Goal: Task Accomplishment & Management: Manage account settings

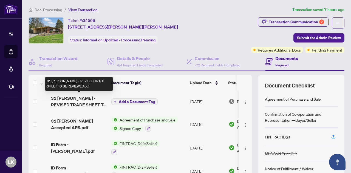
click at [61, 102] on span "31 [PERSON_NAME] - REVISED TRADE SHEET TO BE REVIEWED.pdf" at bounding box center [79, 101] width 56 height 13
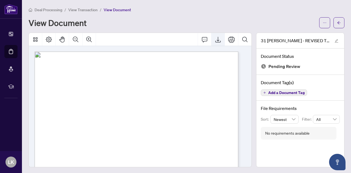
click at [215, 38] on icon "Export" at bounding box center [218, 39] width 7 height 7
click at [325, 61] on div "Document Status Pending Review" at bounding box center [300, 62] width 88 height 26
click at [86, 9] on span "View Transaction" at bounding box center [82, 9] width 29 height 5
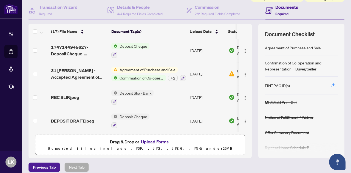
scroll to position [56, 0]
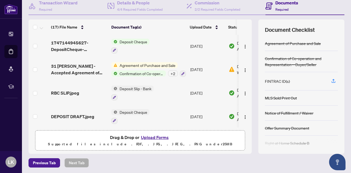
click at [155, 135] on button "Upload Forms" at bounding box center [154, 137] width 31 height 7
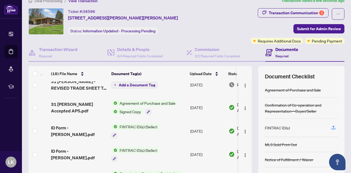
scroll to position [0, 0]
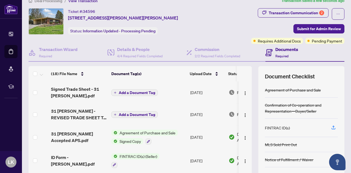
click at [126, 91] on span "Add a Document Tag" at bounding box center [137, 93] width 36 height 4
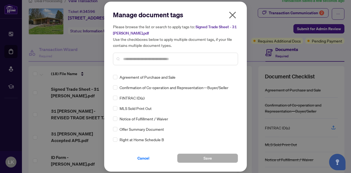
click at [130, 56] on input "text" at bounding box center [178, 59] width 110 height 6
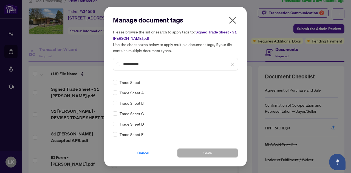
type input "**********"
click at [208, 150] on span "Save" at bounding box center [207, 153] width 8 height 9
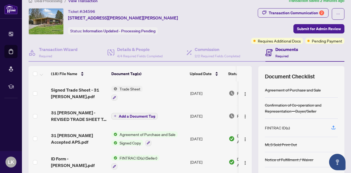
click at [341, 131] on div "Ticket #: 34596 [STREET_ADDRESS][PERSON_NAME][PERSON_NAME] Status: Information …" at bounding box center [186, 104] width 320 height 192
click at [324, 27] on span "Submit for Admin Review" at bounding box center [319, 28] width 44 height 9
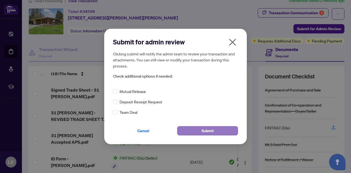
click at [202, 130] on span "Submit" at bounding box center [208, 130] width 12 height 9
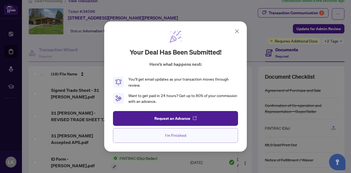
click at [170, 136] on span "I'm Finished" at bounding box center [175, 135] width 21 height 9
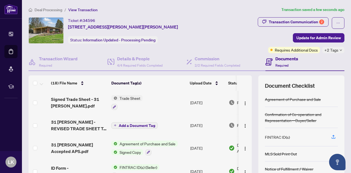
click at [48, 10] on span "Deal Processing" at bounding box center [49, 9] width 28 height 5
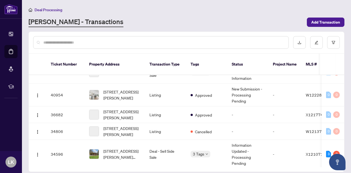
scroll to position [134, 0]
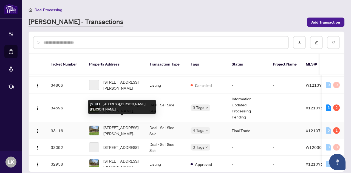
click at [111, 124] on span "[STREET_ADDRESS][PERSON_NAME][PERSON_NAME]" at bounding box center [121, 130] width 37 height 12
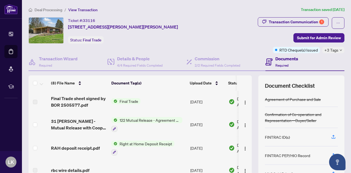
click at [52, 9] on span "Deal Processing" at bounding box center [49, 9] width 28 height 5
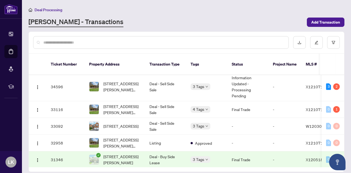
scroll to position [155, 0]
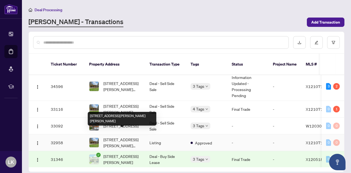
click at [119, 137] on span "[STREET_ADDRESS][PERSON_NAME][PERSON_NAME]" at bounding box center [121, 143] width 37 height 12
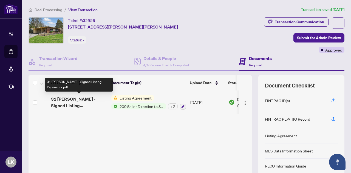
click at [79, 99] on span "31 [PERSON_NAME] - Signed Listing Paperwork.pdf" at bounding box center [79, 102] width 56 height 13
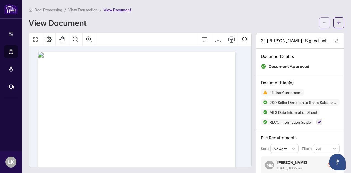
click at [323, 23] on icon "ellipsis" at bounding box center [325, 23] width 4 height 4
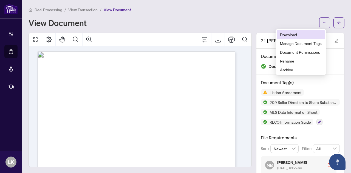
click at [285, 33] on span "Download" at bounding box center [301, 35] width 42 height 6
